Goal: Information Seeking & Learning: Learn about a topic

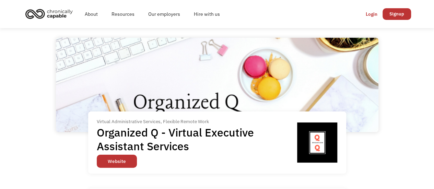
click at [127, 160] on link "Website" at bounding box center [117, 161] width 40 height 13
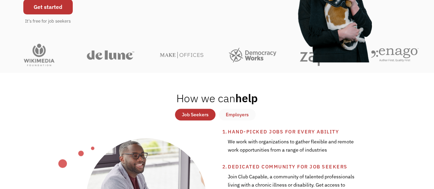
scroll to position [137, 0]
